Goal: Task Accomplishment & Management: Use online tool/utility

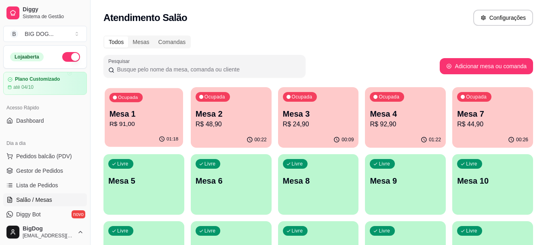
click at [151, 128] on p "R$ 91,00" at bounding box center [144, 124] width 69 height 9
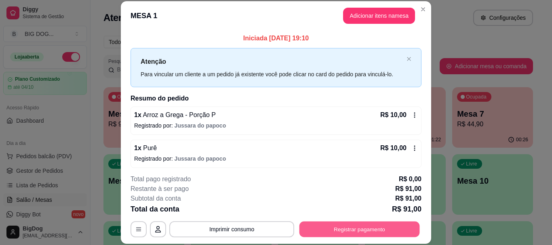
click at [330, 226] on button "Registrar pagamento" at bounding box center [360, 230] width 120 height 16
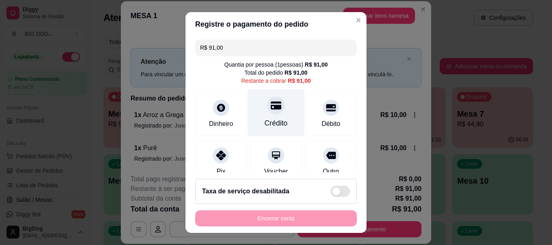
click at [271, 102] on icon at bounding box center [276, 106] width 11 height 8
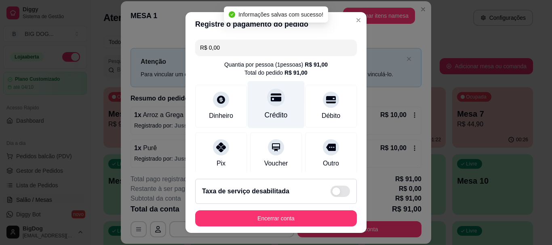
type input "R$ 0,00"
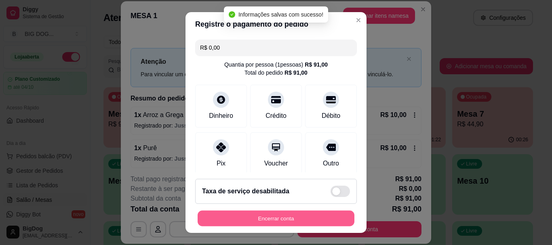
click at [282, 216] on button "Encerrar conta" at bounding box center [276, 219] width 157 height 16
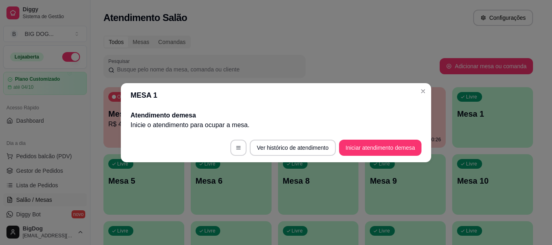
click at [428, 85] on header "MESA 1" at bounding box center [276, 95] width 311 height 24
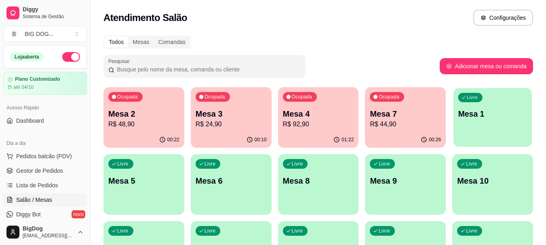
click at [496, 115] on p "Mesa 1" at bounding box center [493, 114] width 69 height 11
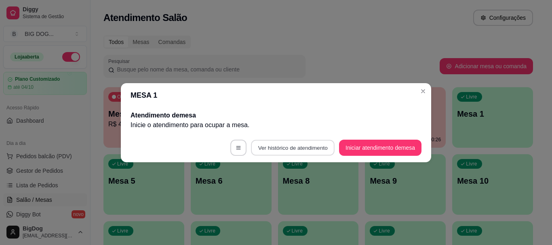
click at [307, 148] on button "Ver histórico de atendimento" at bounding box center [293, 148] width 84 height 16
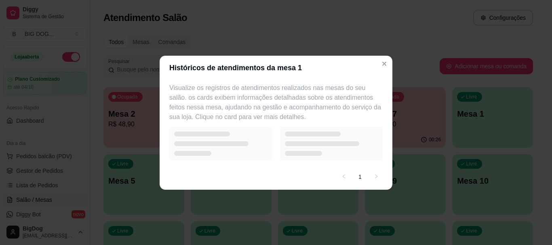
select select "7"
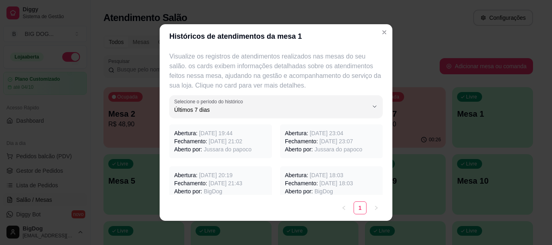
click at [210, 144] on span "[DATE] 21:02" at bounding box center [226, 141] width 34 height 6
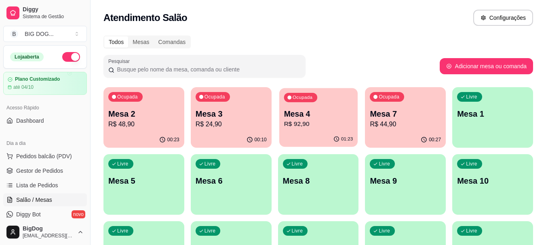
click at [302, 117] on p "Mesa 4" at bounding box center [318, 114] width 69 height 11
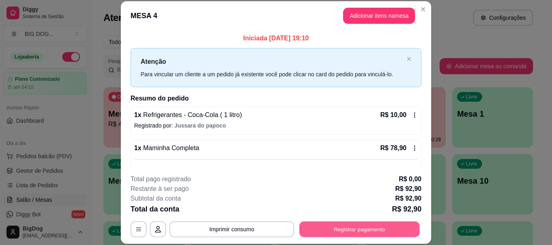
click at [322, 223] on button "Registrar pagamento" at bounding box center [360, 230] width 120 height 16
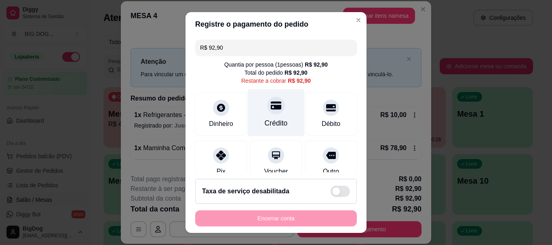
click at [271, 116] on div "Crédito" at bounding box center [276, 112] width 57 height 47
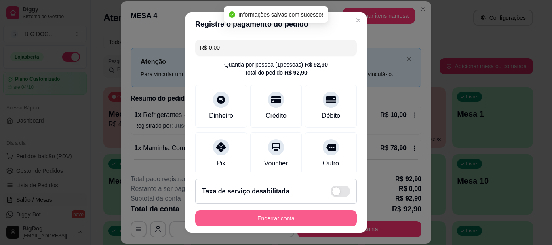
type input "R$ 0,00"
click at [264, 214] on button "Encerrar conta" at bounding box center [276, 219] width 162 height 16
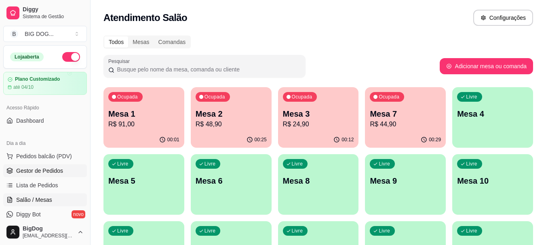
click at [44, 175] on span "Gestor de Pedidos" at bounding box center [39, 171] width 47 height 8
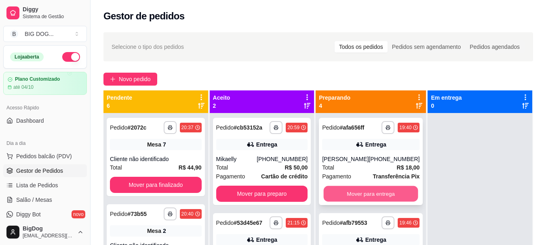
click at [382, 190] on button "Mover para entrega" at bounding box center [371, 194] width 95 height 16
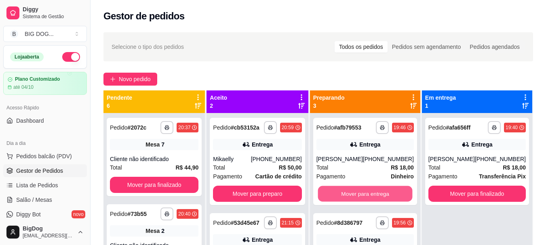
click at [382, 190] on button "Mover para entrega" at bounding box center [365, 194] width 95 height 16
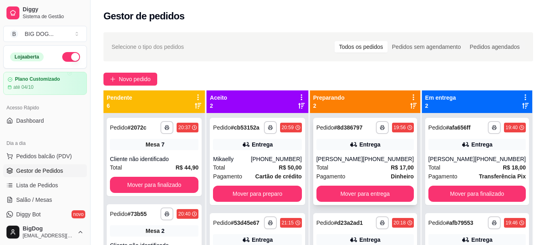
click at [379, 159] on div "[PHONE_NUMBER]" at bounding box center [388, 159] width 51 height 8
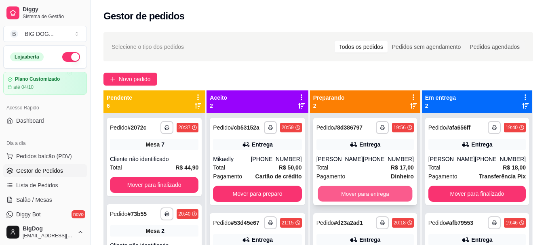
click at [356, 192] on button "Mover para entrega" at bounding box center [365, 194] width 95 height 16
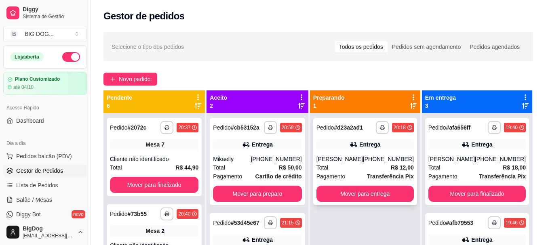
click at [360, 163] on div "[PERSON_NAME]" at bounding box center [340, 159] width 46 height 8
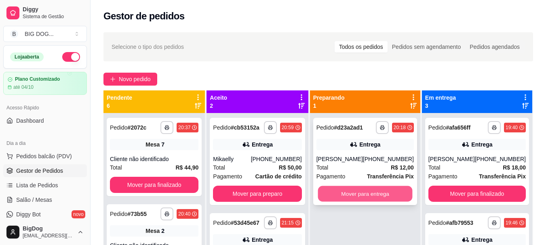
click at [379, 188] on button "Mover para entrega" at bounding box center [365, 194] width 95 height 16
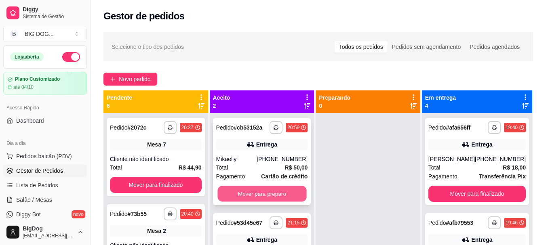
click at [269, 189] on button "Mover para preparo" at bounding box center [262, 194] width 89 height 16
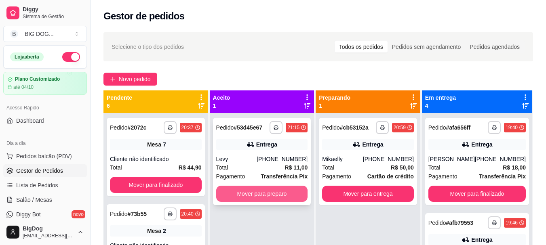
click at [265, 193] on button "Mover para preparo" at bounding box center [262, 194] width 92 height 16
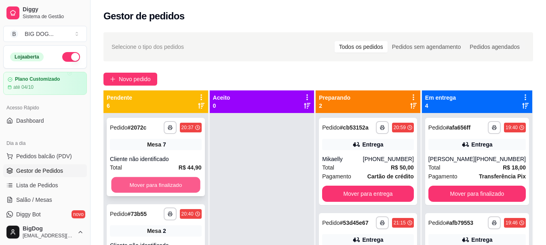
click at [167, 184] on button "Mover para finalizado" at bounding box center [155, 185] width 89 height 16
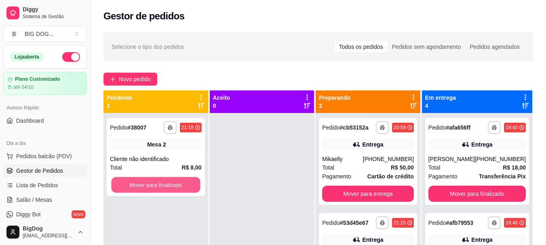
click at [167, 184] on button "Mover para finalizado" at bounding box center [155, 185] width 89 height 16
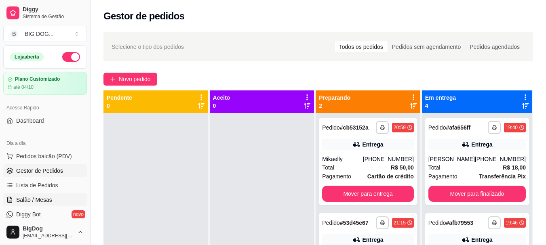
click at [28, 202] on span "Salão / Mesas" at bounding box center [34, 200] width 36 height 8
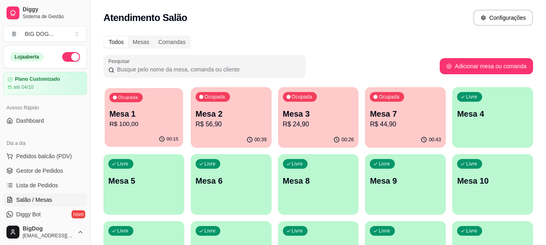
click at [123, 136] on div "00:15" at bounding box center [144, 139] width 78 height 15
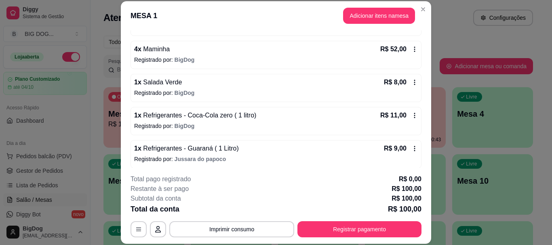
scroll to position [136, 0]
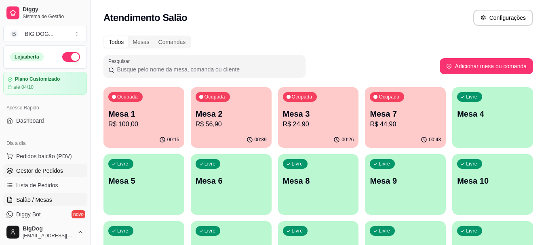
click at [33, 169] on span "Gestor de Pedidos" at bounding box center [39, 171] width 47 height 8
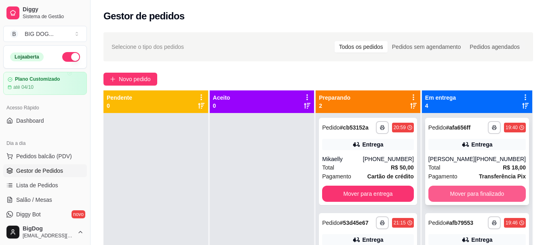
click at [460, 194] on button "Mover para finalizado" at bounding box center [477, 194] width 97 height 16
click at [460, 194] on button "Mover para finalizado" at bounding box center [477, 194] width 95 height 16
click at [480, 194] on button "Mover para finalizado" at bounding box center [477, 194] width 97 height 16
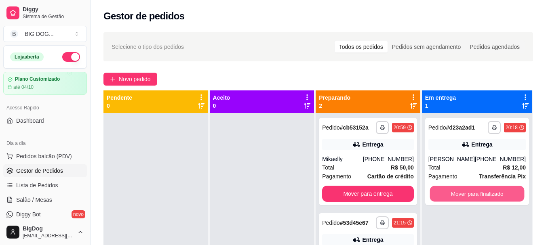
click at [480, 194] on button "Mover para finalizado" at bounding box center [477, 194] width 95 height 16
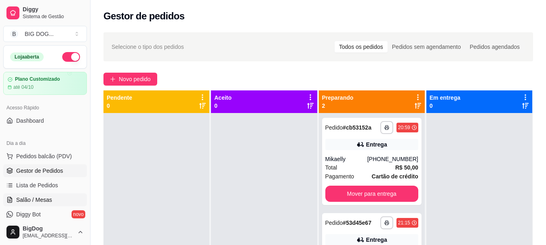
click at [44, 201] on span "Salão / Mesas" at bounding box center [34, 200] width 36 height 8
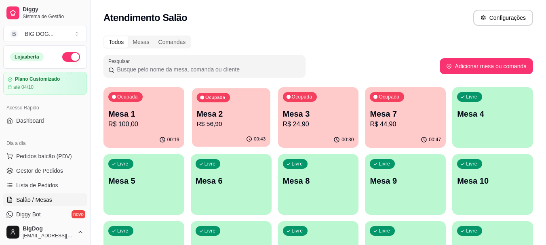
click at [258, 125] on p "R$ 56,90" at bounding box center [231, 124] width 69 height 9
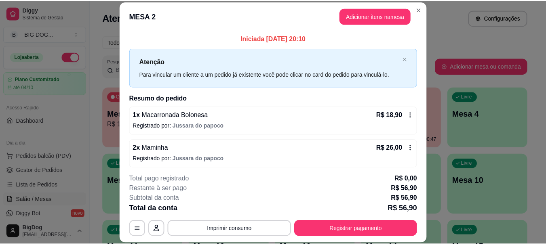
scroll to position [70, 0]
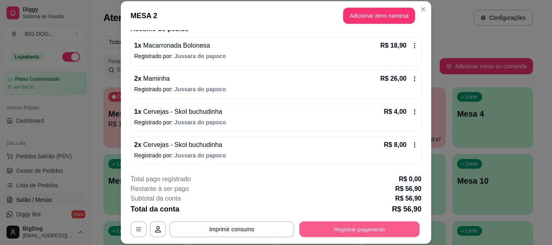
click at [352, 223] on button "Registrar pagamento" at bounding box center [360, 230] width 120 height 16
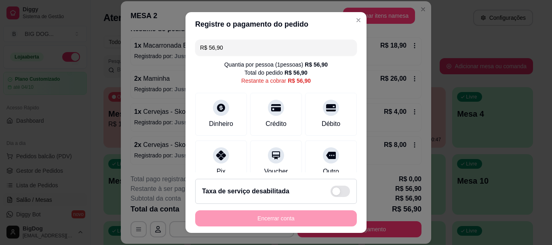
drag, startPoint x: 258, startPoint y: 49, endPoint x: 118, endPoint y: 44, distance: 139.6
click at [118, 44] on div "Registre o pagamento do pedido R$ 56,90 Quantia por pessoa ( 1 pessoas) R$ 56,9…" at bounding box center [276, 122] width 552 height 245
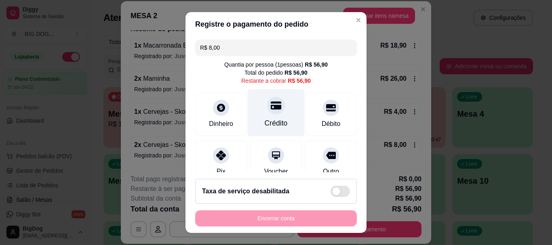
click at [281, 114] on div "Crédito" at bounding box center [276, 112] width 57 height 47
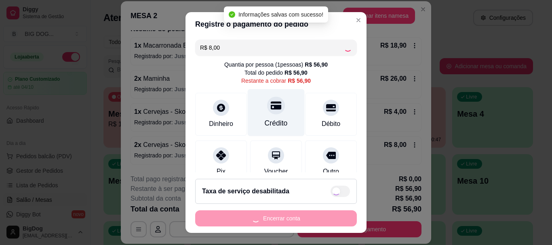
type input "R$ 48,90"
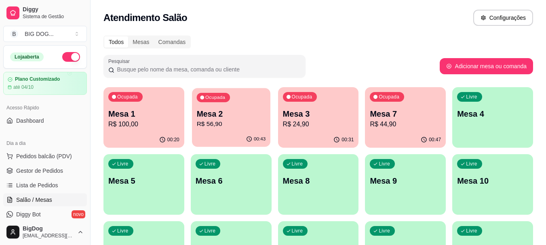
click at [227, 123] on p "R$ 56,90" at bounding box center [231, 124] width 69 height 9
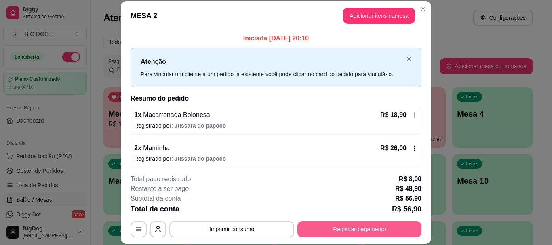
click at [339, 230] on button "Registrar pagamento" at bounding box center [360, 230] width 124 height 16
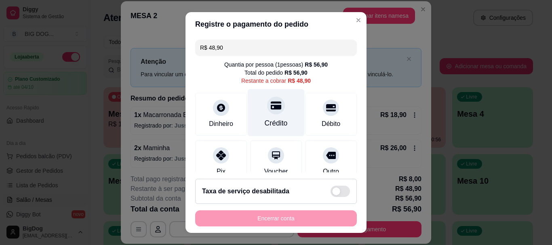
click at [271, 111] on icon at bounding box center [276, 106] width 11 height 11
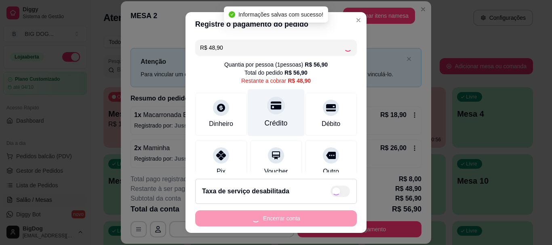
type input "R$ 0,00"
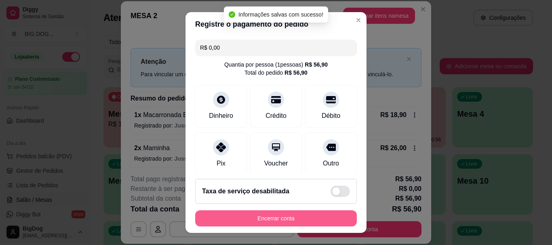
click at [268, 221] on button "Encerrar conta" at bounding box center [276, 219] width 162 height 16
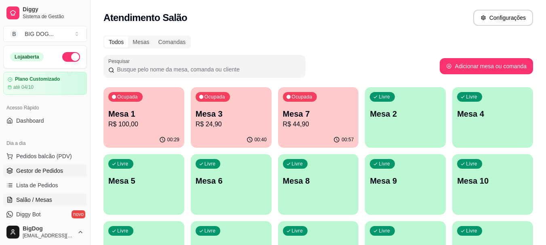
click at [44, 168] on span "Gestor de Pedidos" at bounding box center [39, 171] width 47 height 8
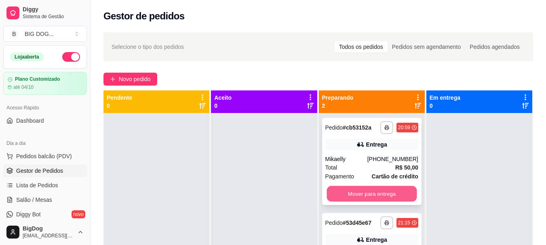
click at [375, 196] on button "Mover para entrega" at bounding box center [372, 194] width 90 height 16
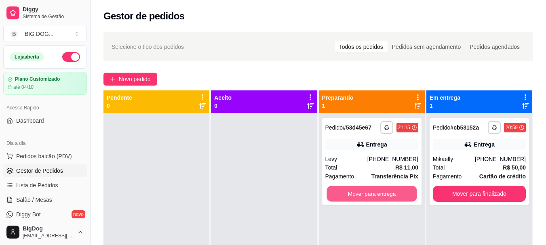
click at [375, 196] on button "Mover para entrega" at bounding box center [372, 194] width 90 height 16
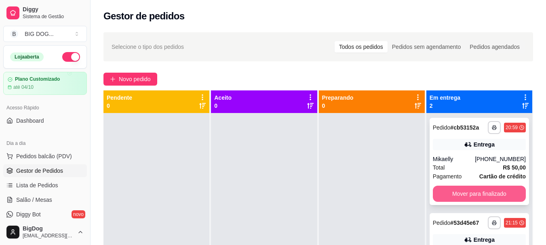
click at [467, 187] on button "Mover para finalizado" at bounding box center [479, 194] width 93 height 16
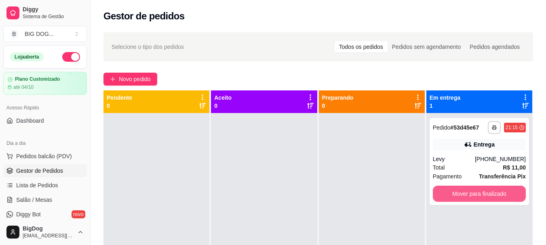
click at [467, 187] on button "Mover para finalizado" at bounding box center [479, 194] width 93 height 16
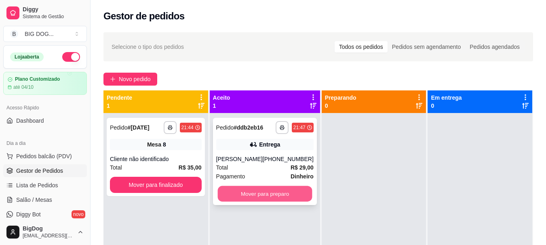
click at [285, 193] on button "Mover para preparo" at bounding box center [265, 194] width 95 height 16
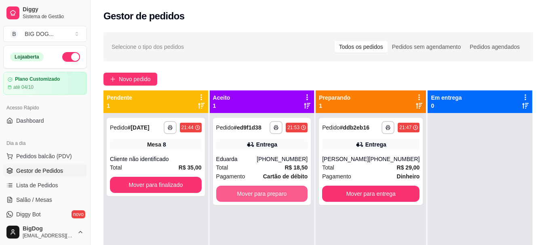
click at [285, 193] on button "Mover para preparo" at bounding box center [262, 194] width 92 height 16
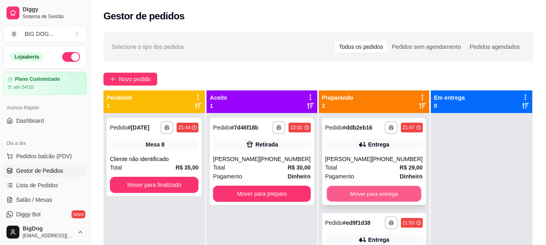
click at [382, 200] on button "Mover para entrega" at bounding box center [374, 194] width 95 height 16
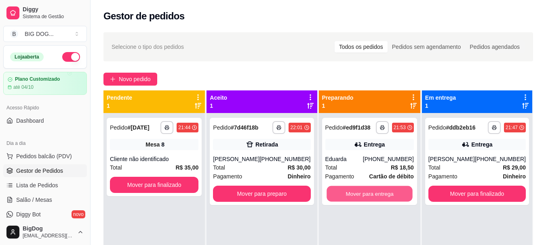
click at [382, 200] on button "Mover para entrega" at bounding box center [370, 194] width 86 height 16
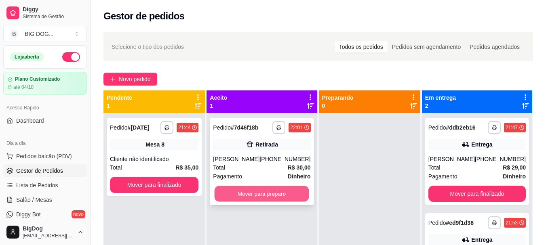
click at [296, 193] on button "Mover para preparo" at bounding box center [262, 194] width 95 height 16
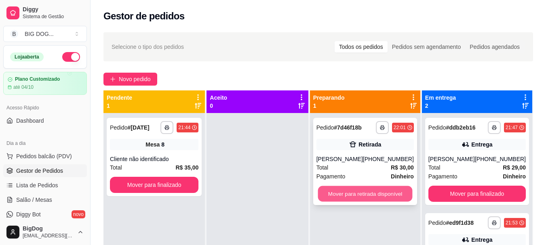
click at [336, 190] on button "Mover para retirada disponível" at bounding box center [365, 194] width 95 height 16
